Goal: Task Accomplishment & Management: Complete application form

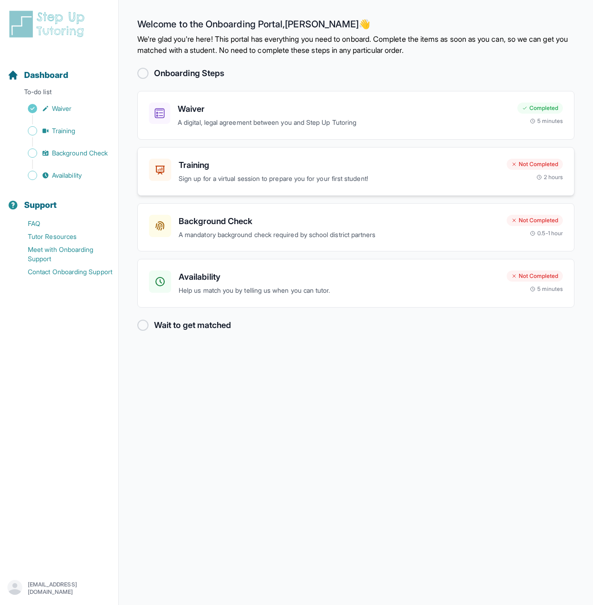
click at [430, 174] on p "Sign up for a virtual session to prepare you for your first student!" at bounding box center [339, 179] width 321 height 11
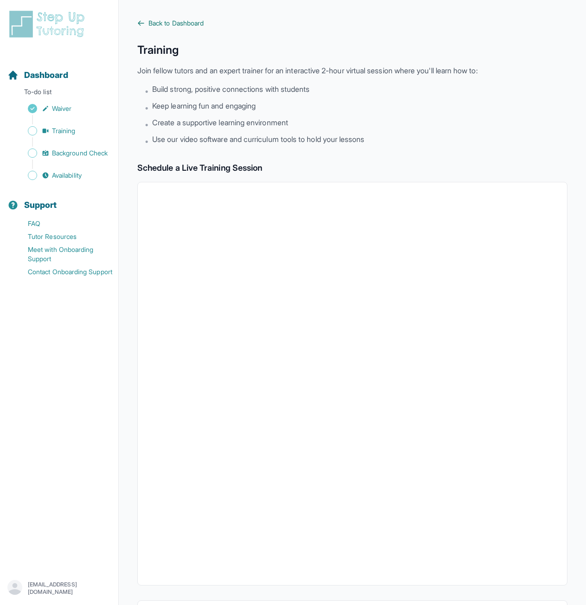
click at [170, 22] on span "Back to Dashboard" at bounding box center [175, 23] width 55 height 9
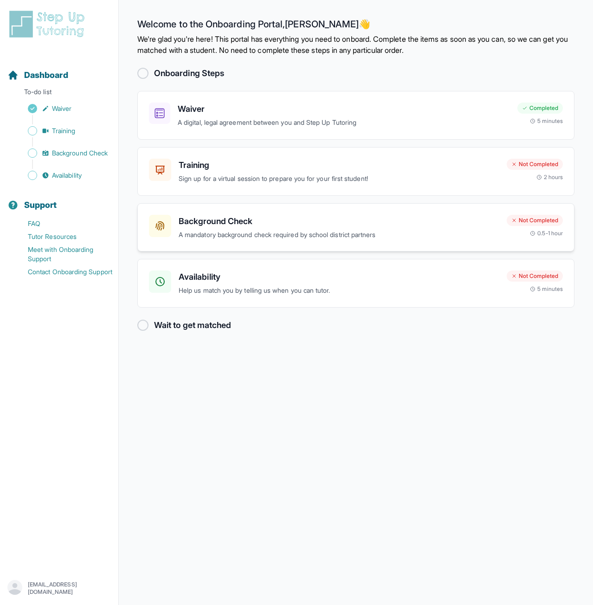
click at [372, 226] on h3 "Background Check" at bounding box center [339, 221] width 321 height 13
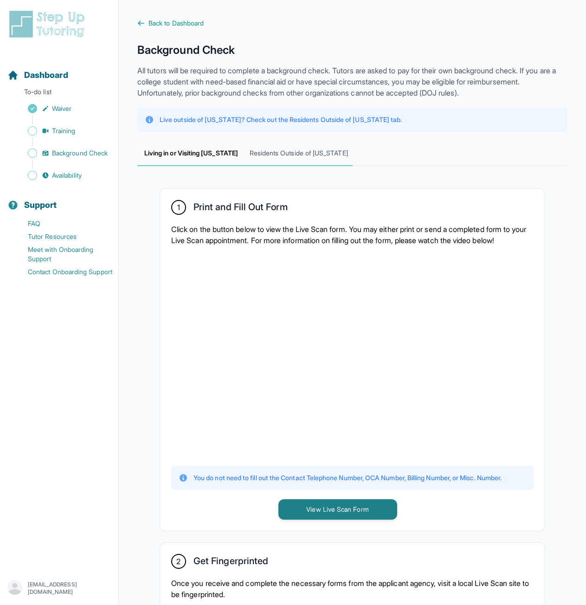
click at [299, 159] on span "Residents Outside of [US_STATE]" at bounding box center [299, 153] width 108 height 25
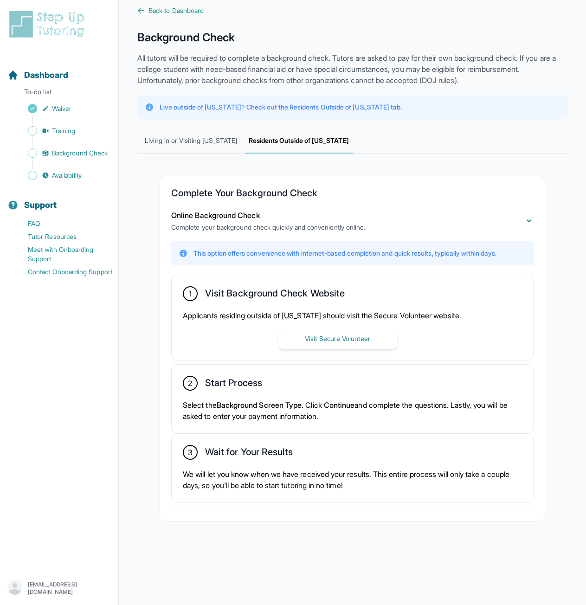
scroll to position [37, 0]
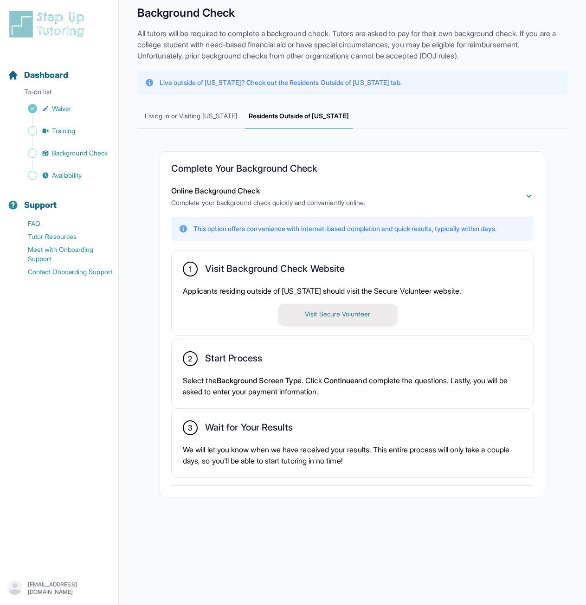
click at [319, 316] on button "Visit Secure Volunteer" at bounding box center [337, 314] width 119 height 20
click at [56, 111] on span "Waiver" at bounding box center [61, 108] width 19 height 9
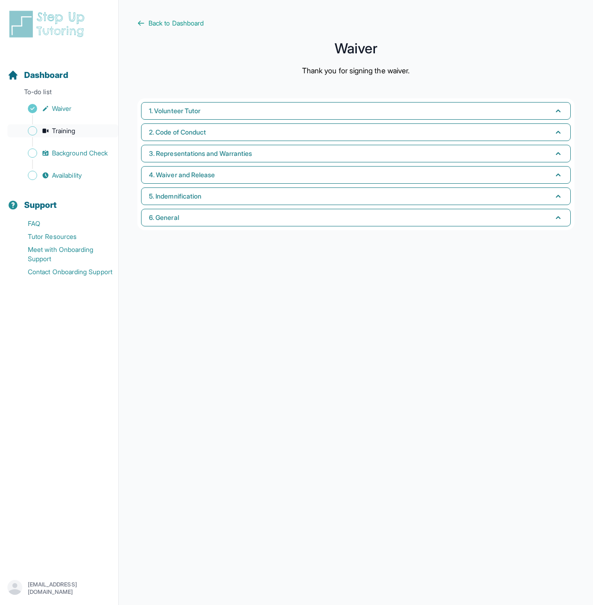
click at [65, 130] on span "Training" at bounding box center [64, 130] width 24 height 9
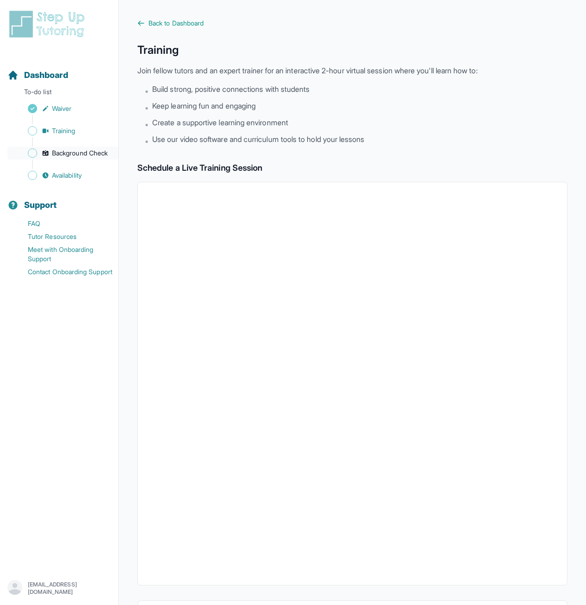
click at [76, 150] on span "Background Check" at bounding box center [80, 152] width 56 height 9
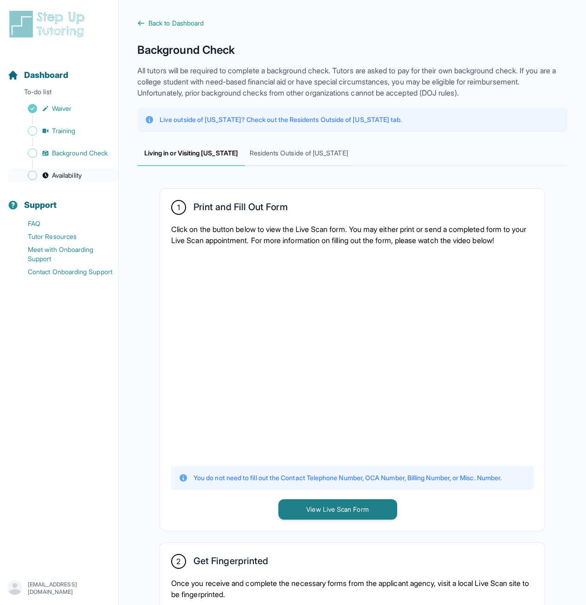
click at [73, 180] on link "Availability" at bounding box center [62, 175] width 111 height 13
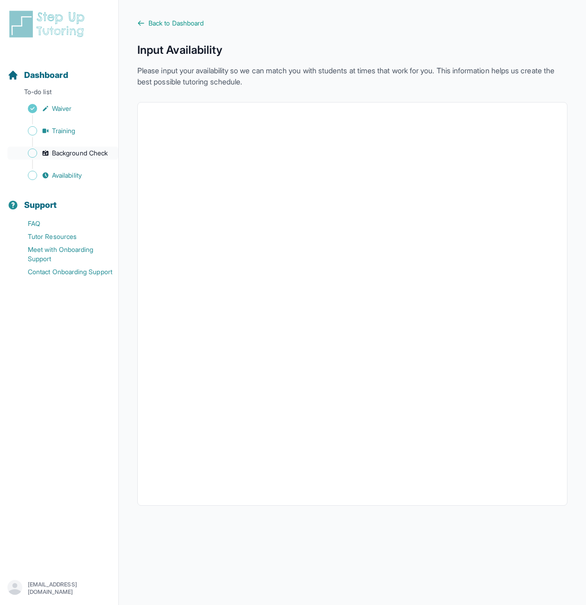
click at [62, 155] on span "Background Check" at bounding box center [80, 152] width 56 height 9
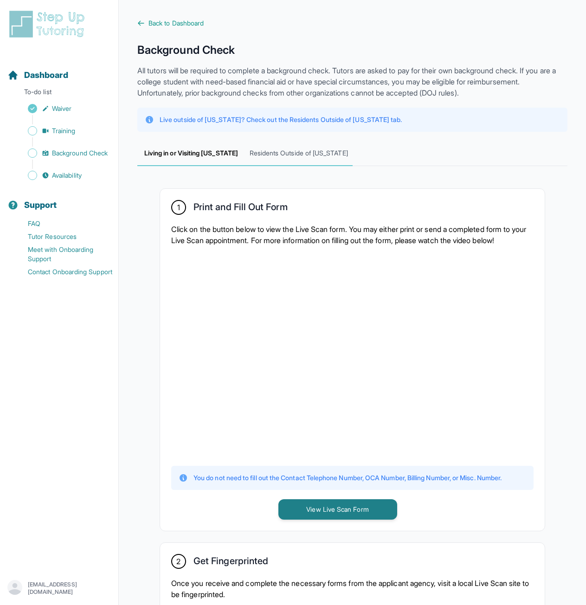
click at [303, 150] on span "Residents Outside of [US_STATE]" at bounding box center [299, 153] width 108 height 25
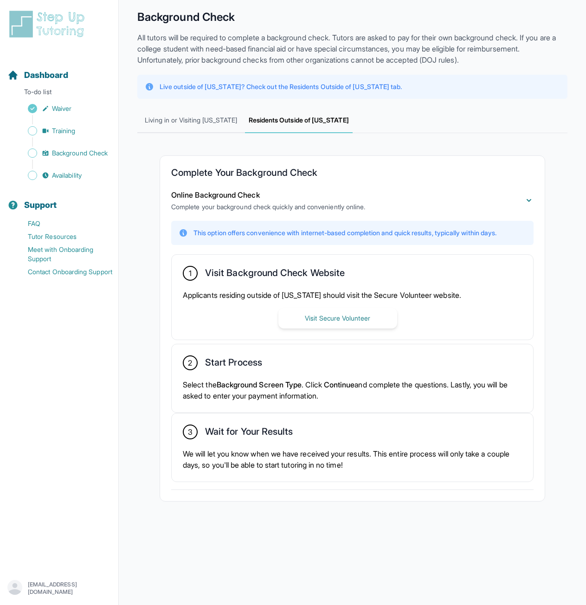
scroll to position [37, 0]
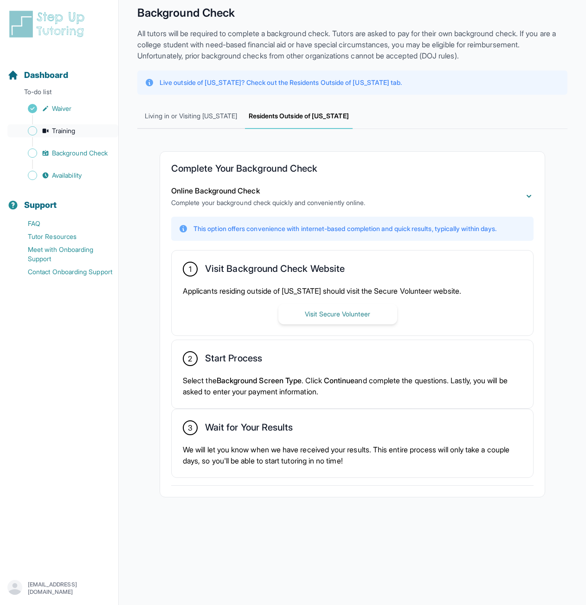
click at [67, 133] on span "Training" at bounding box center [64, 130] width 24 height 9
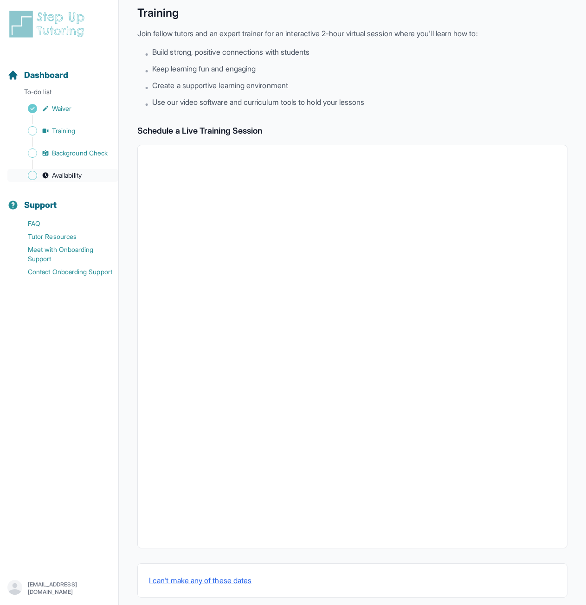
click at [64, 177] on span "Availability" at bounding box center [67, 175] width 30 height 9
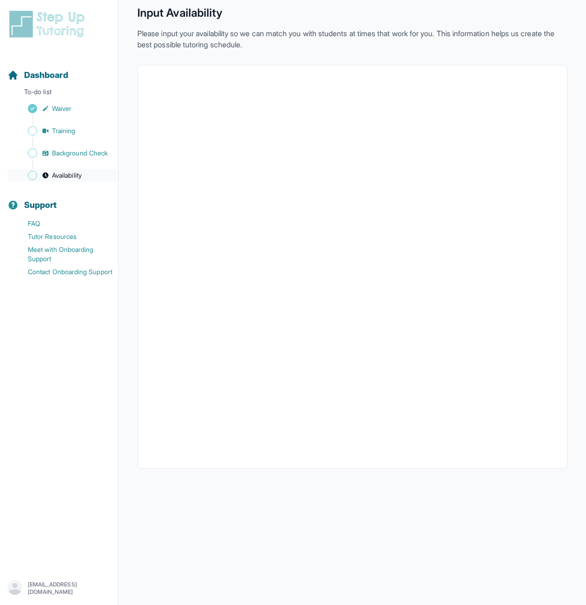
click at [76, 176] on span "Availability" at bounding box center [67, 175] width 30 height 9
